Goal: Transaction & Acquisition: Purchase product/service

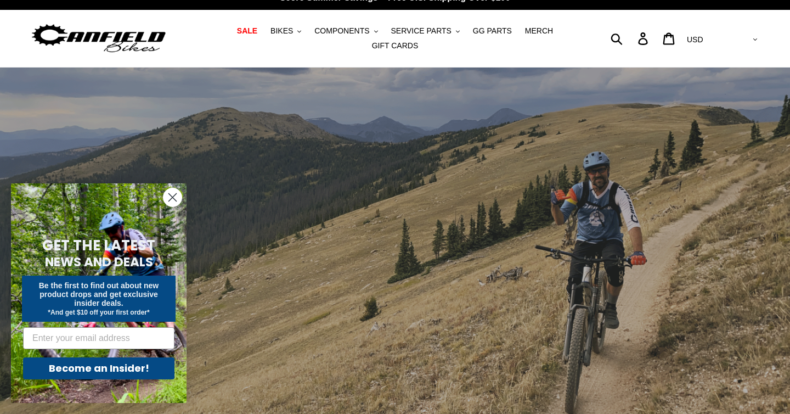
scroll to position [17, 0]
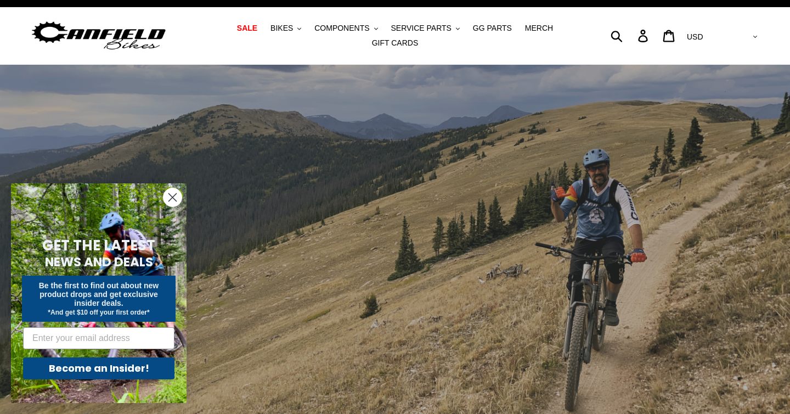
click at [171, 195] on icon "Close dialog" at bounding box center [173, 198] width 8 height 8
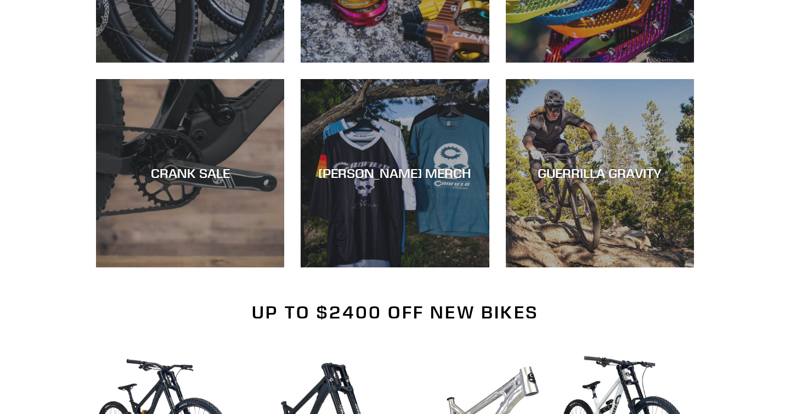
scroll to position [827, 0]
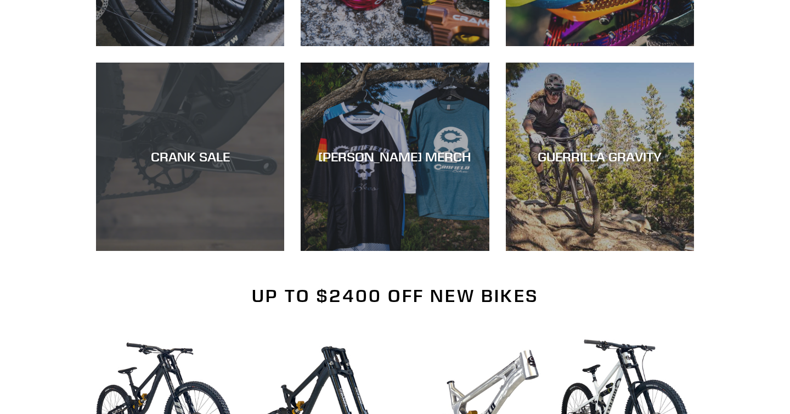
click at [172, 251] on div "CRANK SALE" at bounding box center [190, 251] width 188 height 0
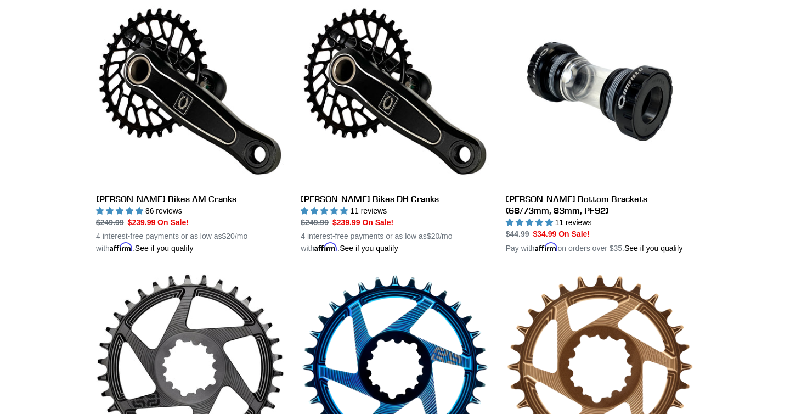
scroll to position [329, 0]
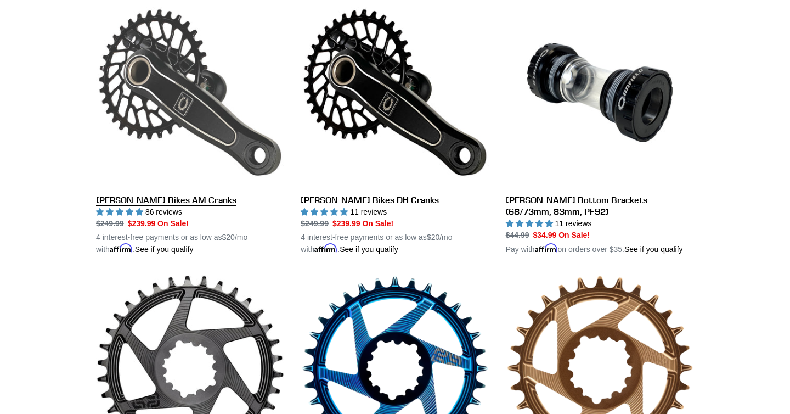
click at [165, 82] on link "[PERSON_NAME] Bikes AM Cranks" at bounding box center [190, 126] width 188 height 257
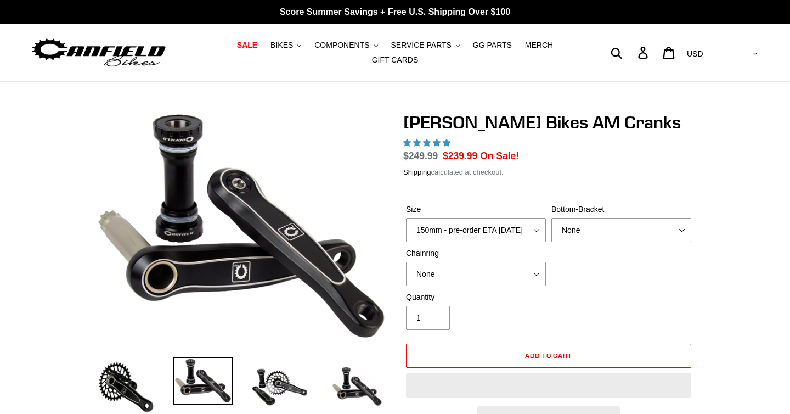
select select "highest-rating"
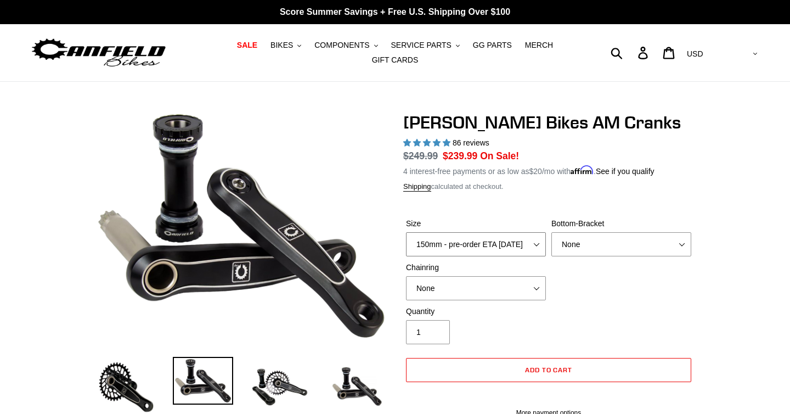
click at [535, 249] on select "150mm - pre-order ETA [DATE] 155mm - pre-order ETA [DATE] 160mm - pre-order ETA…" at bounding box center [476, 244] width 140 height 24
